Goal: Task Accomplishment & Management: Complete application form

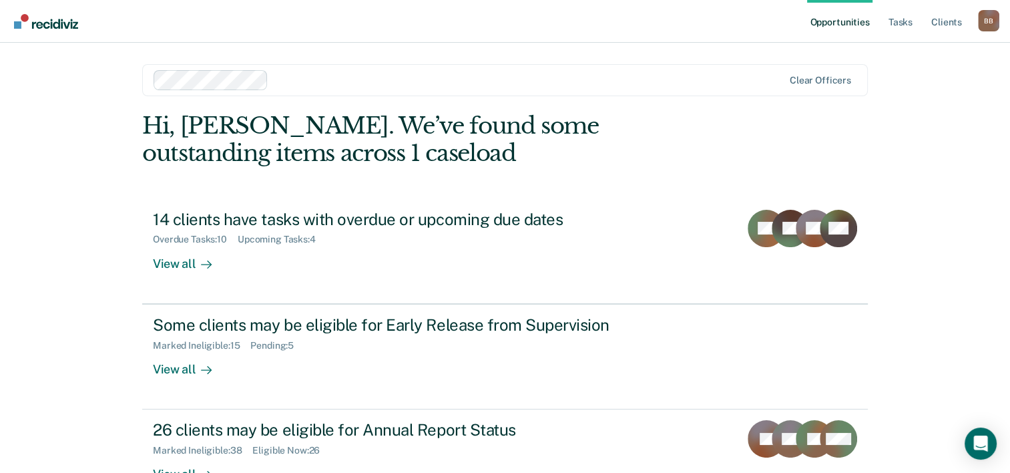
scroll to position [35, 0]
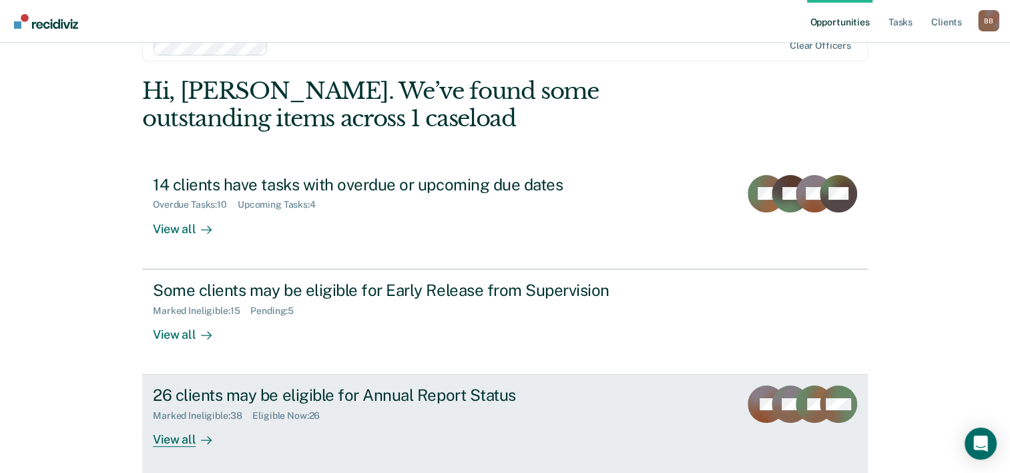
click at [168, 430] on div "View all" at bounding box center [190, 434] width 75 height 26
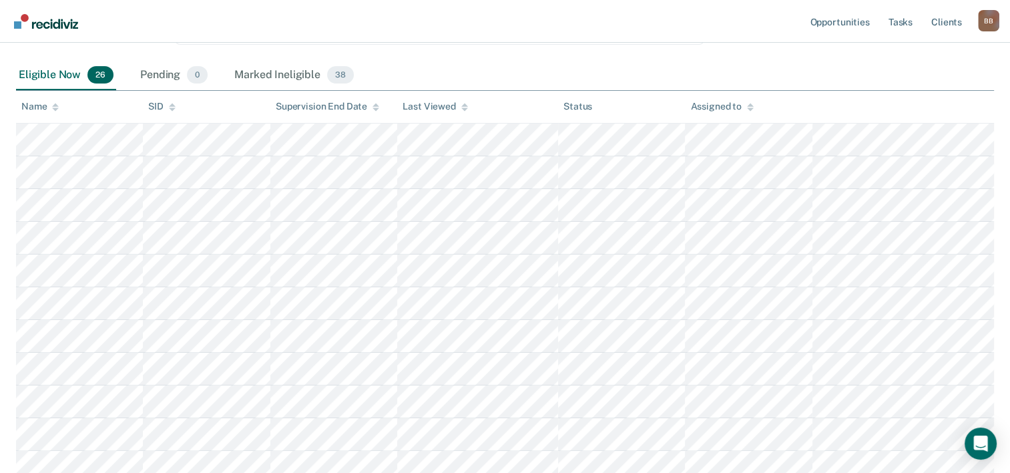
scroll to position [215, 0]
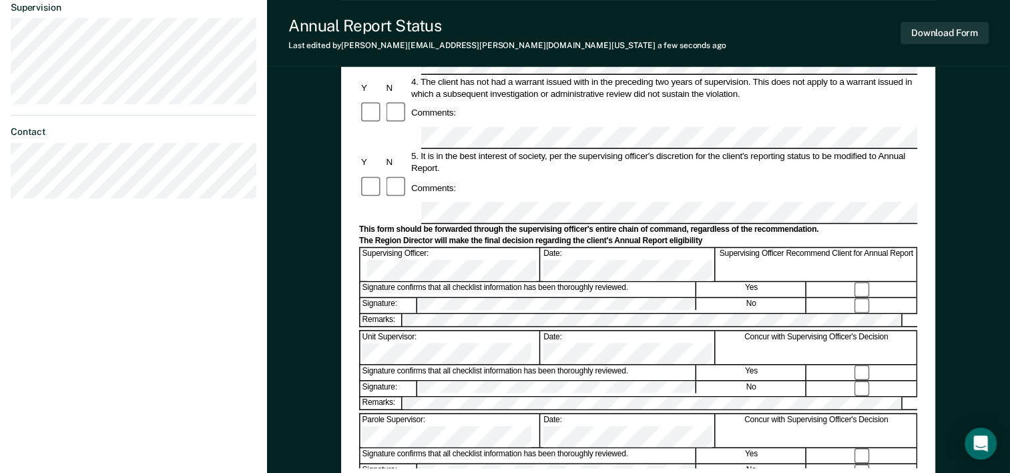
scroll to position [401, 0]
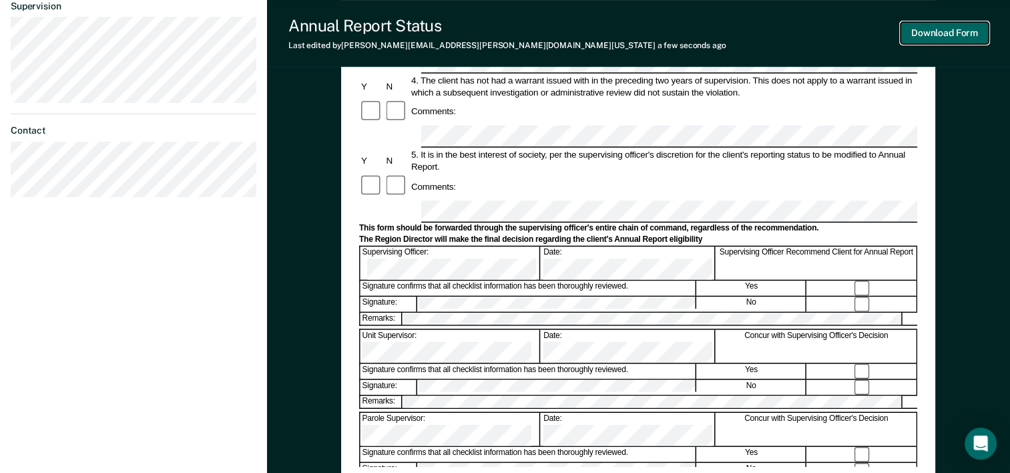
click at [941, 37] on button "Download Form" at bounding box center [945, 33] width 88 height 22
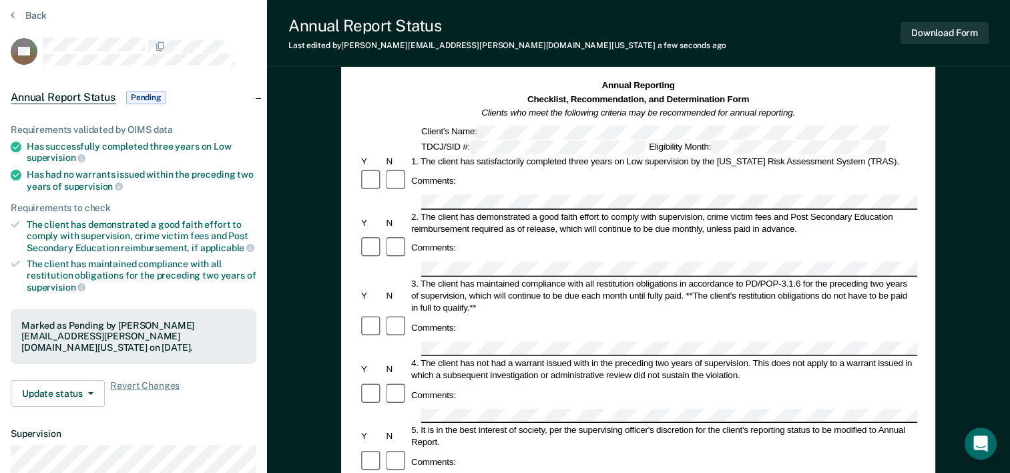
scroll to position [0, 0]
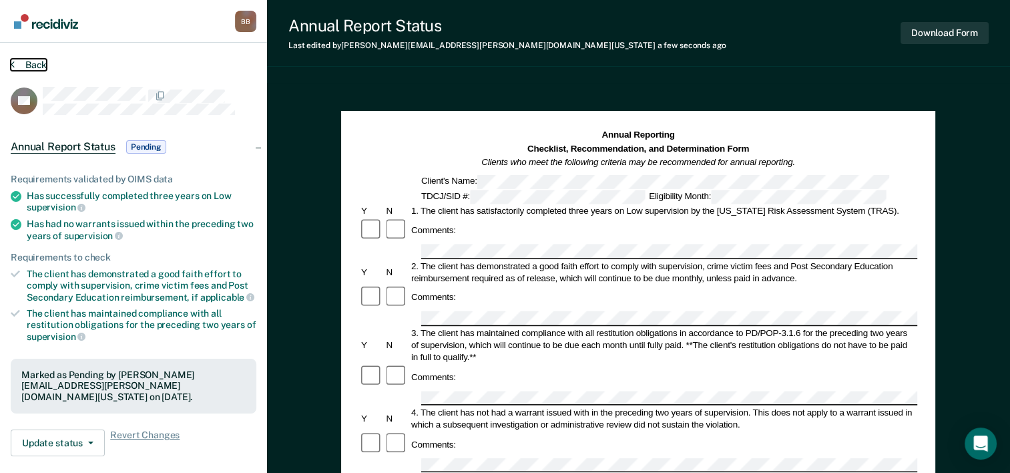
click at [24, 62] on button "Back" at bounding box center [29, 65] width 36 height 12
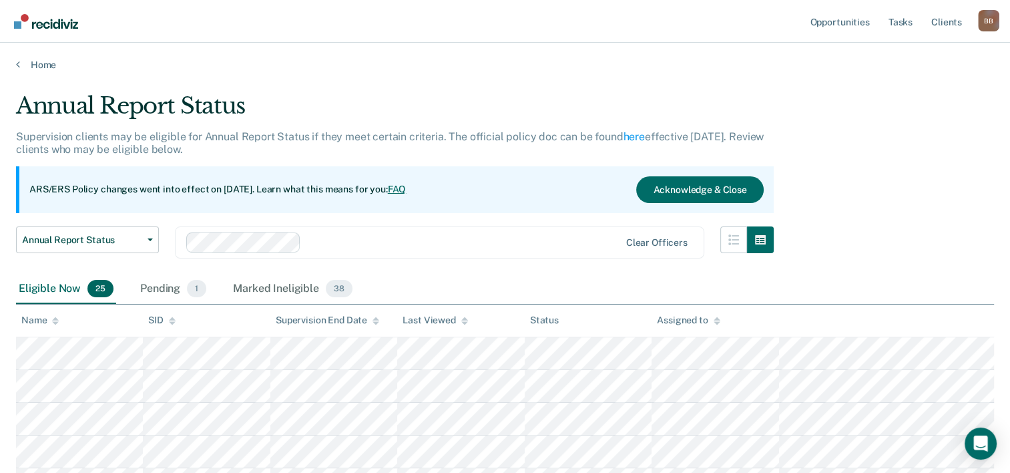
scroll to position [215, 0]
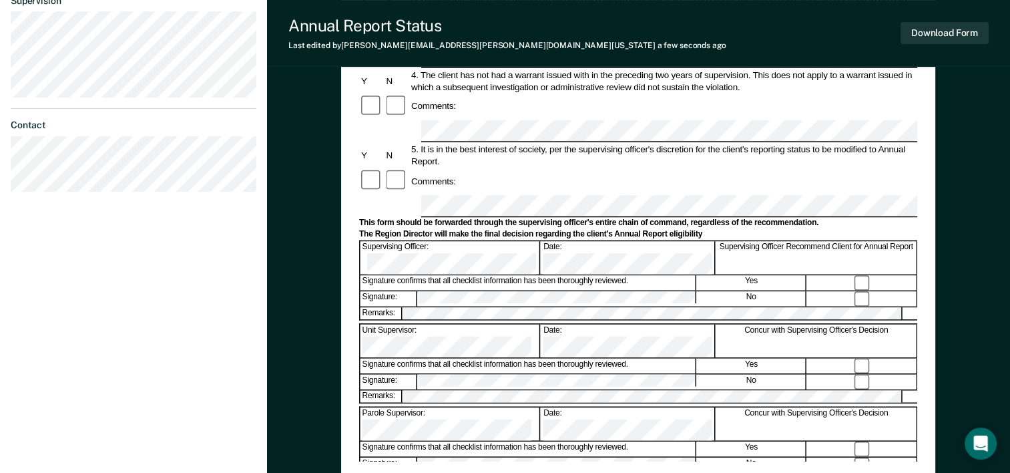
scroll to position [406, 0]
click at [937, 32] on button "Download Form" at bounding box center [945, 33] width 88 height 22
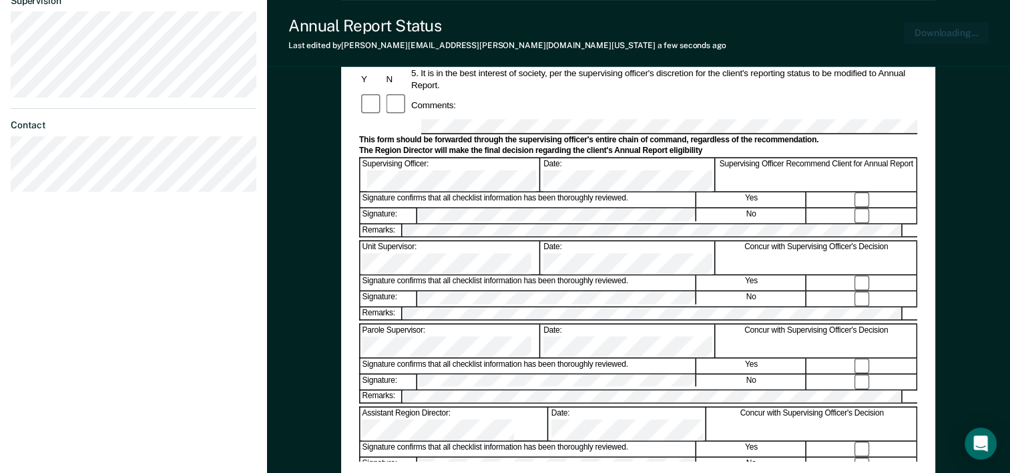
scroll to position [483, 0]
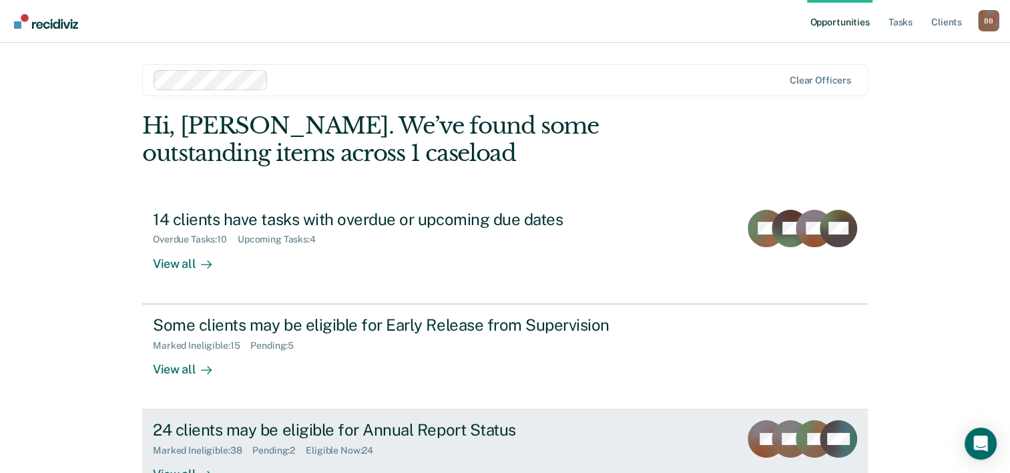
click at [403, 429] on div "24 clients may be eligible for Annual Report Status" at bounding box center [387, 429] width 469 height 19
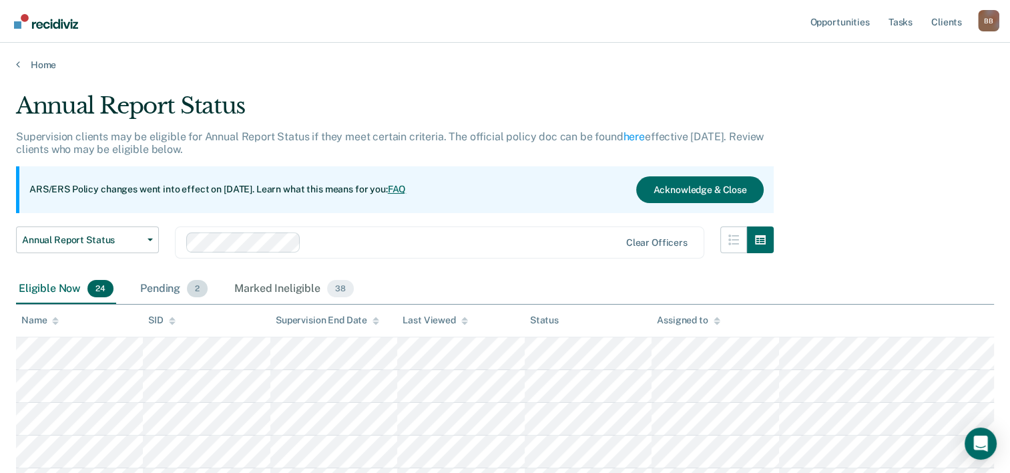
click at [166, 287] on div "Pending 2" at bounding box center [174, 288] width 73 height 29
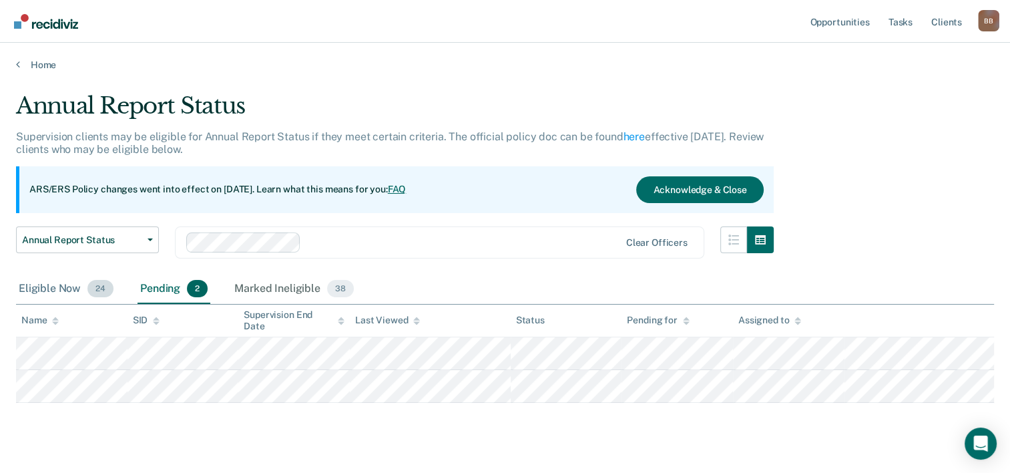
click at [53, 290] on div "Eligible Now 24" at bounding box center [66, 288] width 100 height 29
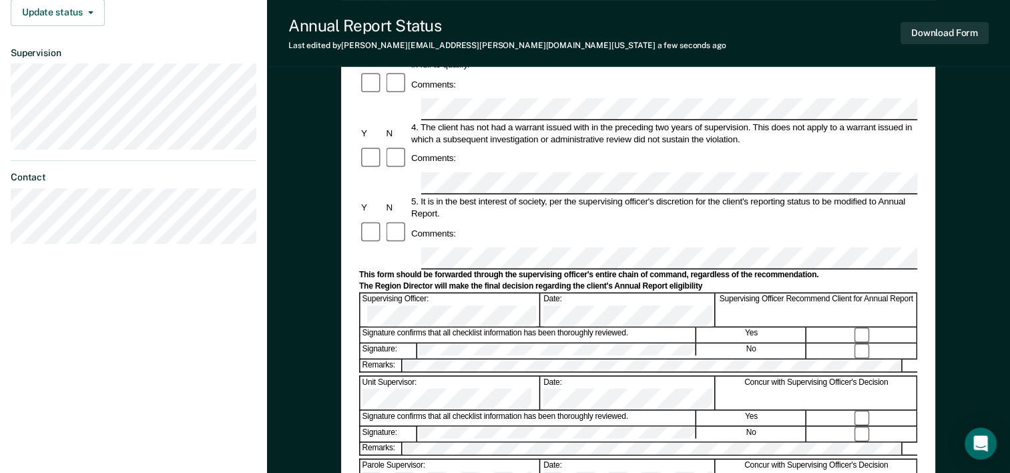
scroll to position [360, 0]
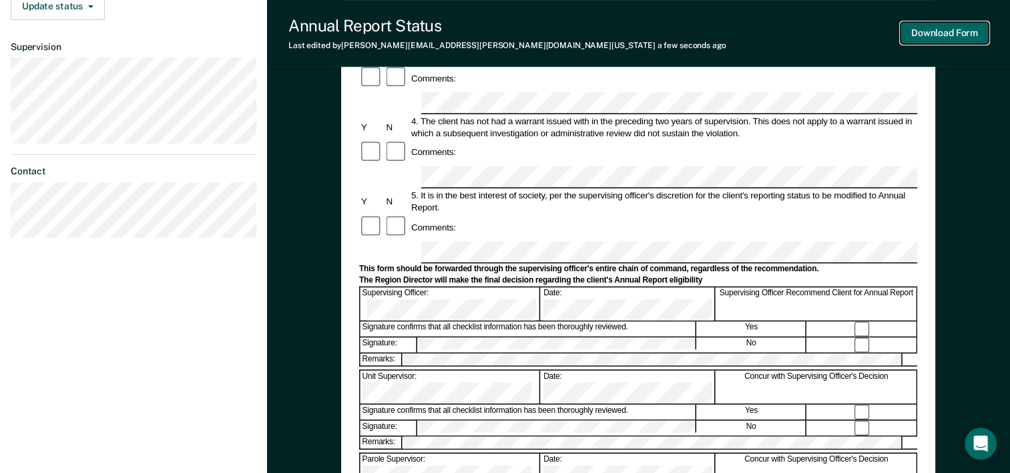
click at [957, 29] on button "Download Form" at bounding box center [945, 33] width 88 height 22
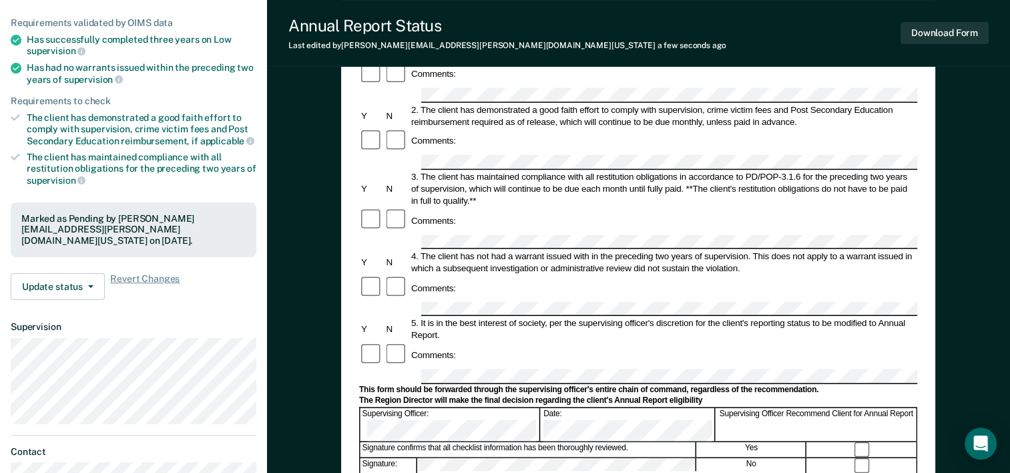
scroll to position [0, 0]
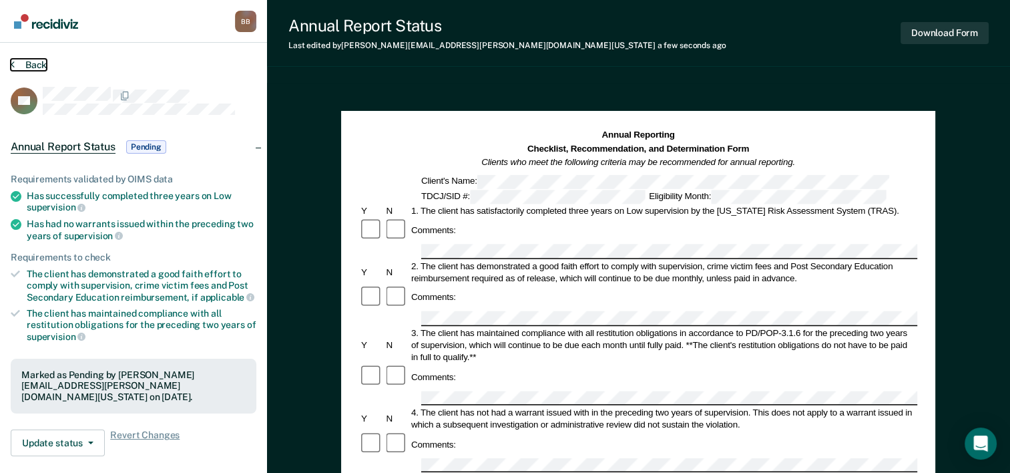
click at [36, 62] on button "Back" at bounding box center [29, 65] width 36 height 12
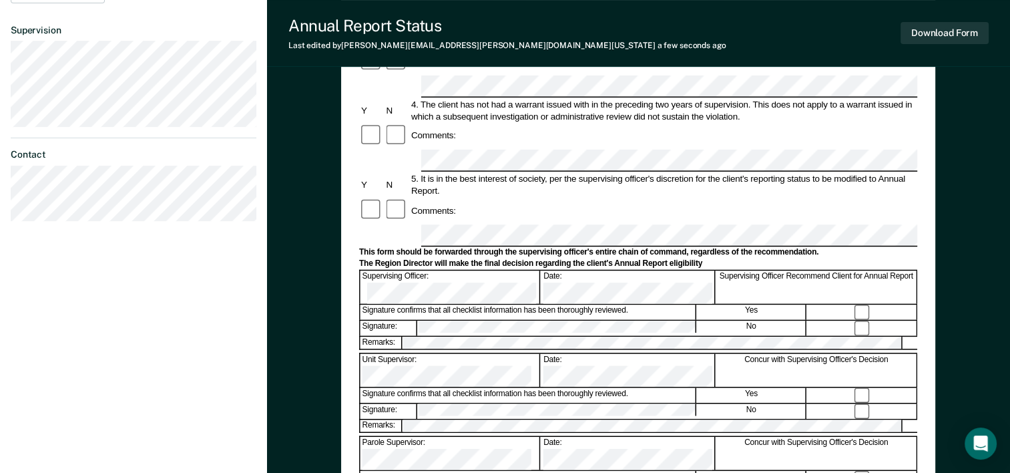
scroll to position [421, 0]
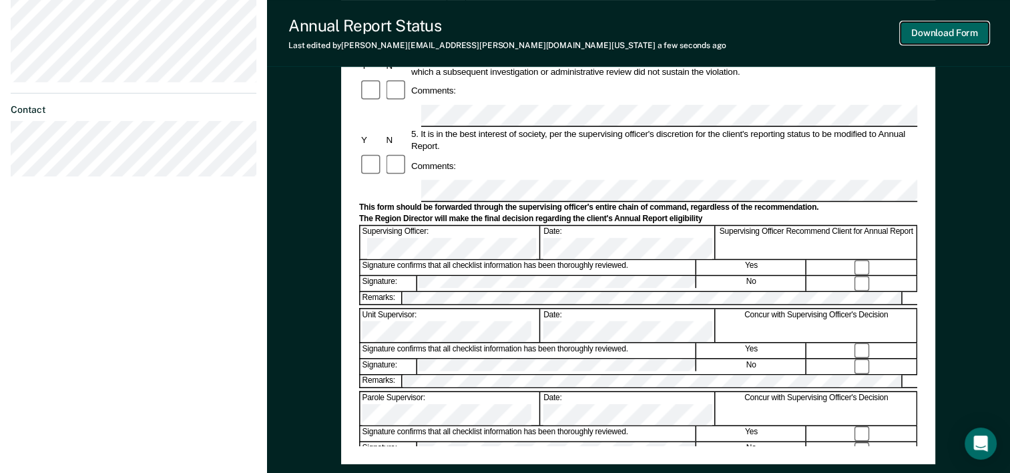
click at [924, 29] on button "Download Form" at bounding box center [945, 33] width 88 height 22
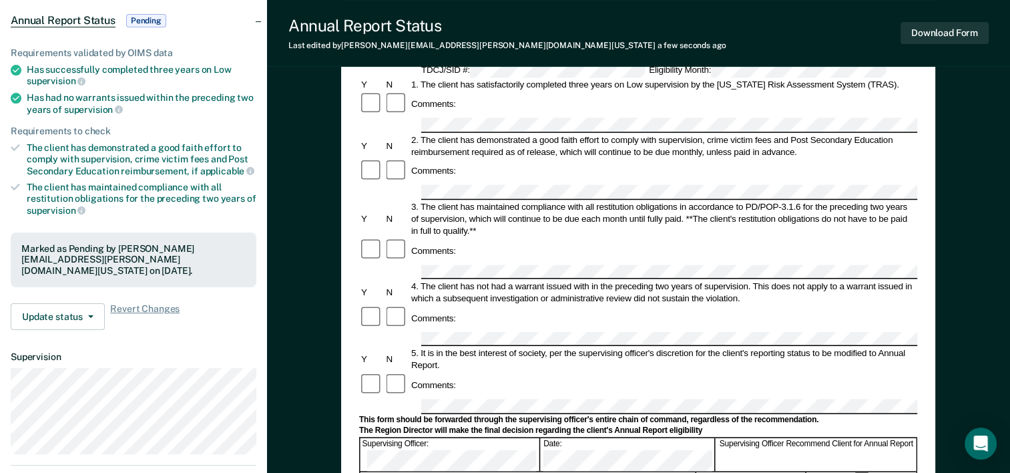
scroll to position [0, 0]
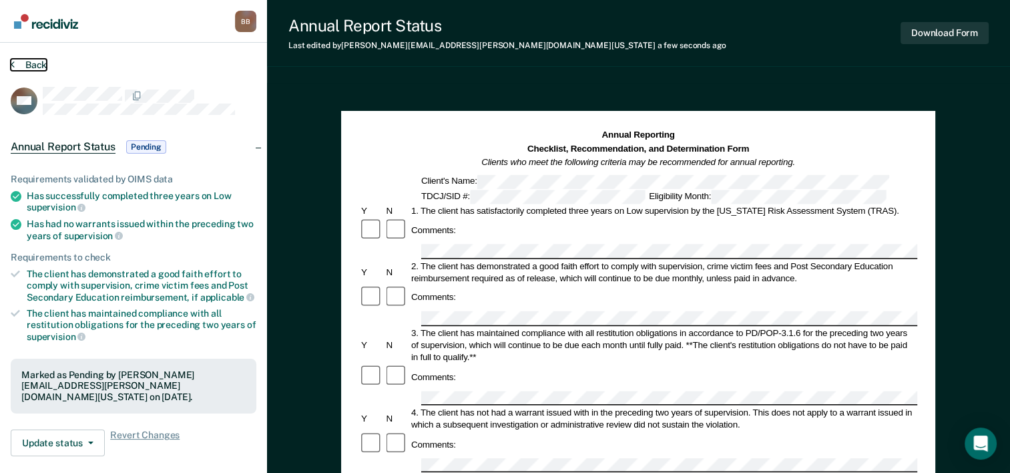
click at [34, 64] on button "Back" at bounding box center [29, 65] width 36 height 12
